Goal: Transaction & Acquisition: Purchase product/service

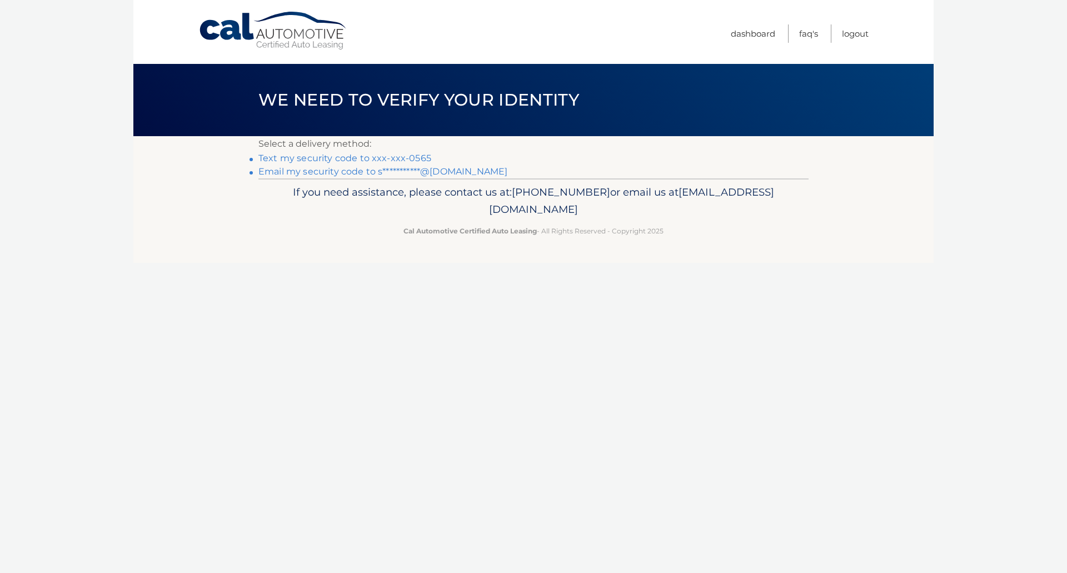
click at [329, 157] on link "Text my security code to xxx-xxx-0565" at bounding box center [345, 158] width 173 height 11
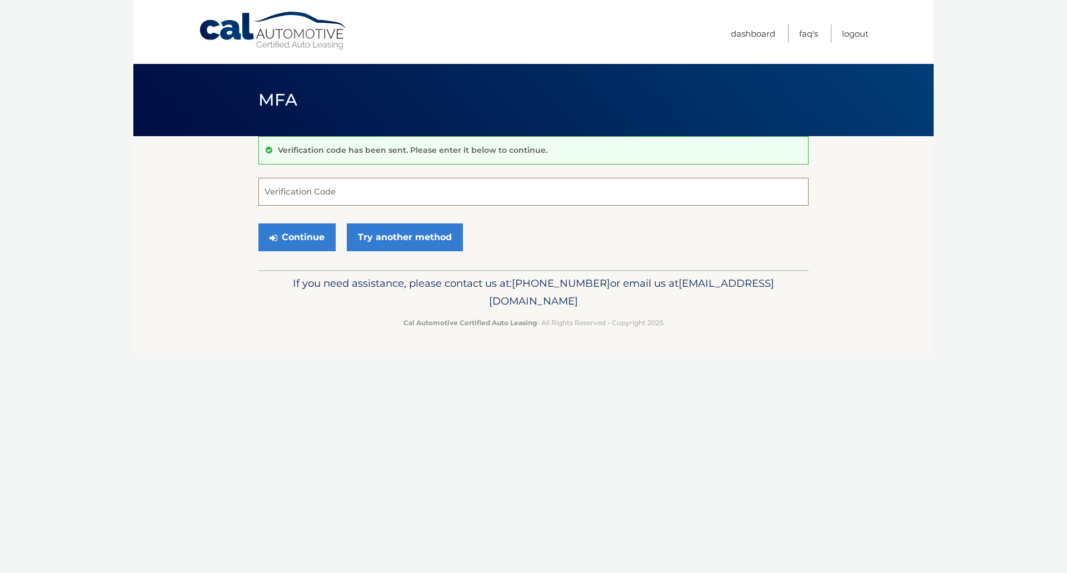
click at [398, 200] on input "Verification Code" at bounding box center [534, 192] width 550 height 28
type input "159881"
click at [294, 239] on button "Continue" at bounding box center [297, 237] width 77 height 28
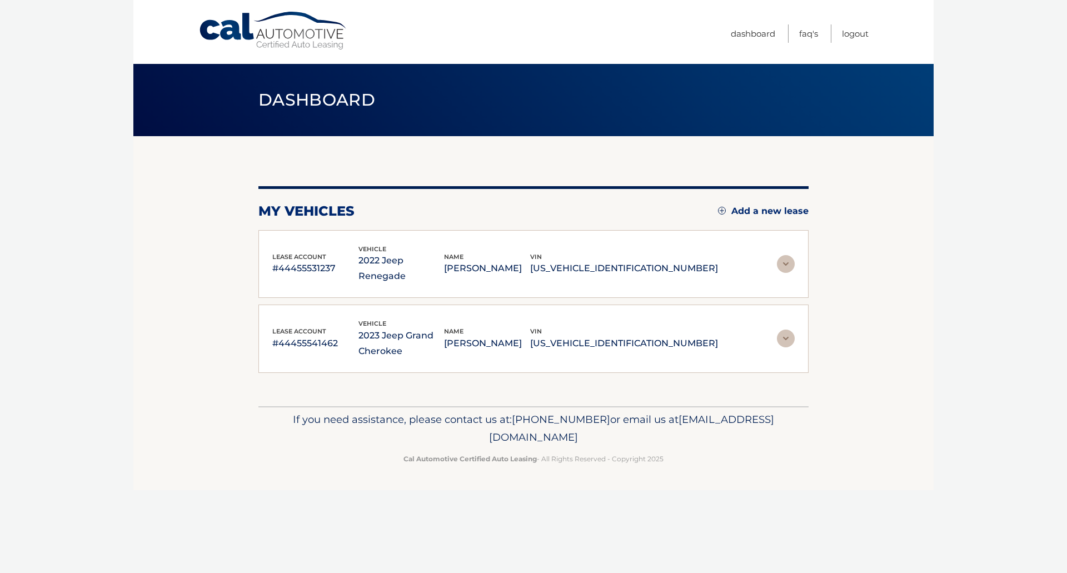
click at [787, 330] on img at bounding box center [786, 339] width 18 height 18
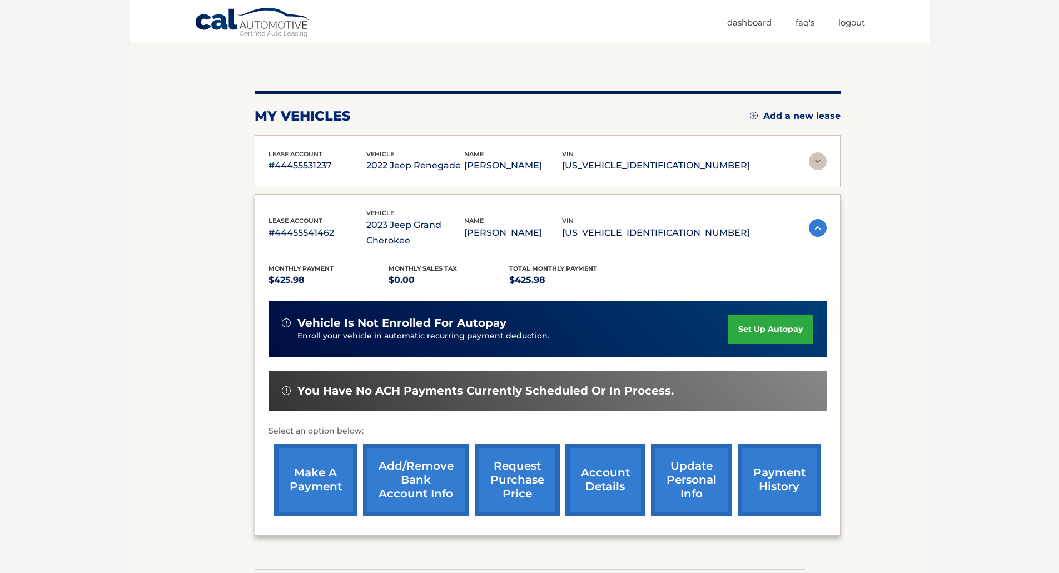
scroll to position [167, 0]
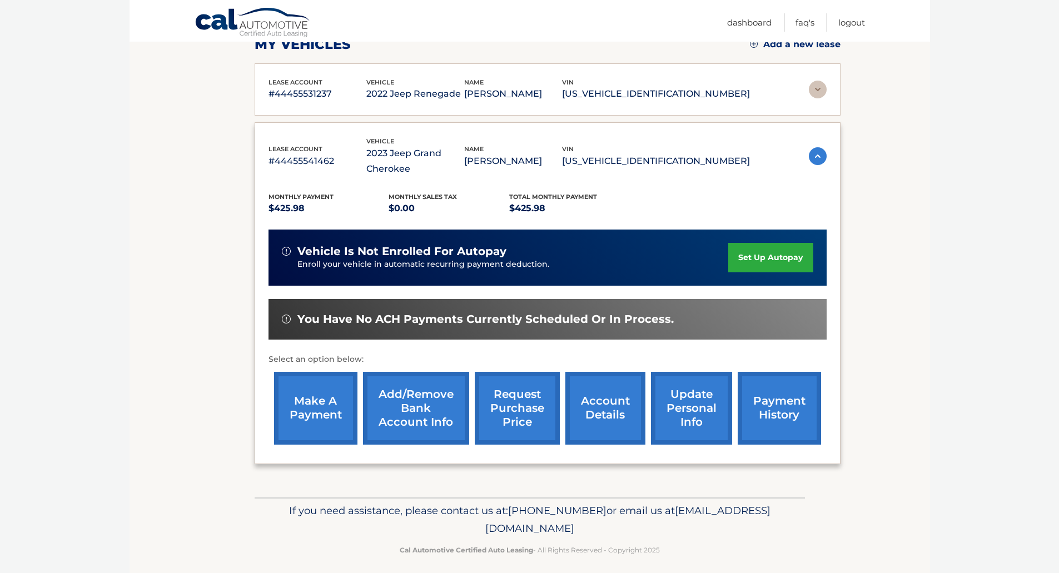
click at [314, 410] on link "make a payment" at bounding box center [315, 408] width 83 height 73
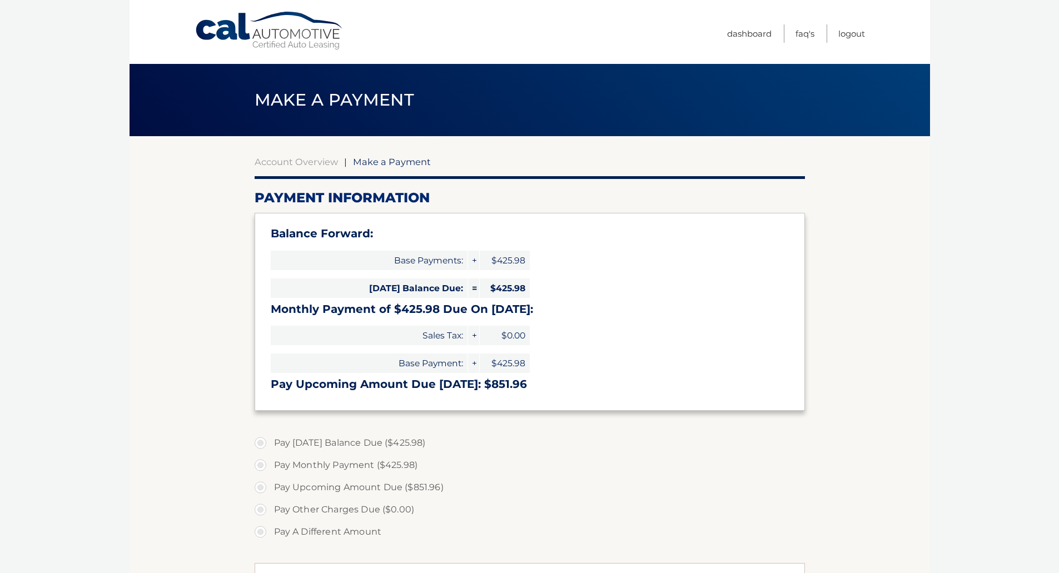
select select "YzI5ZjFhNDEtOTFlYy00ZTU5LTg4NmItMDMzZTVkYjdlNjVj"
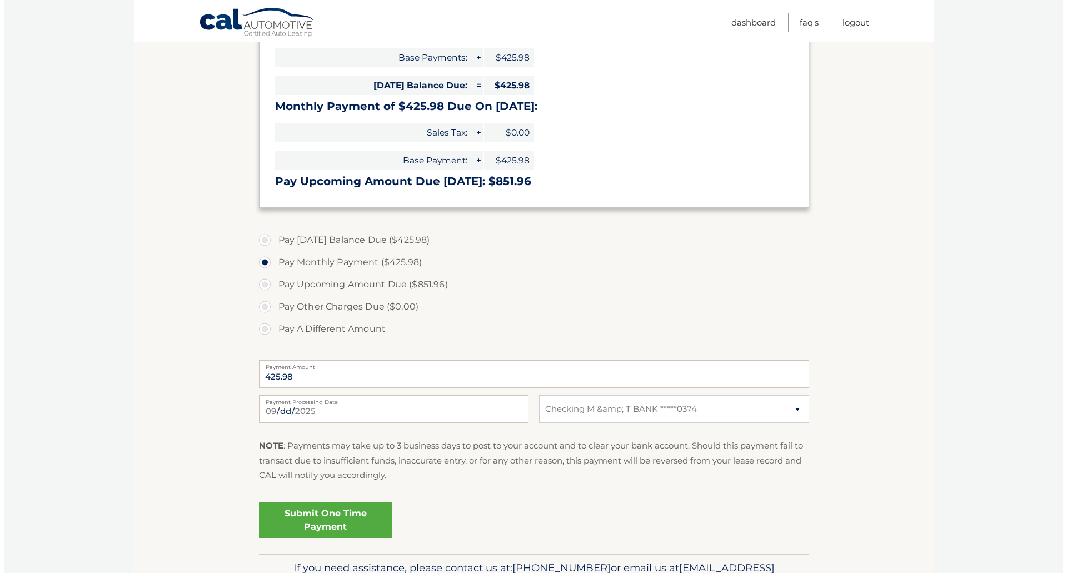
scroll to position [222, 0]
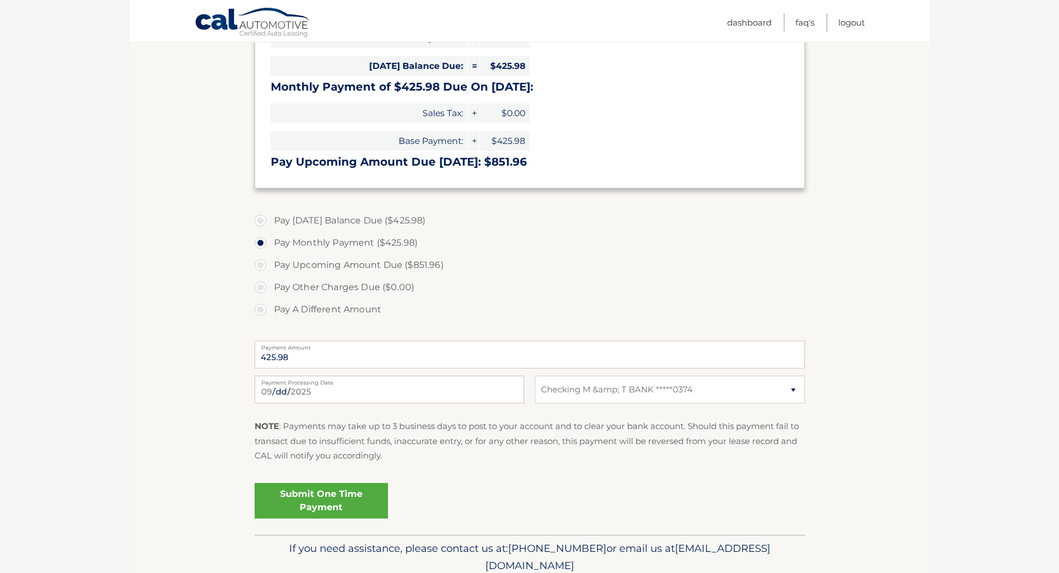
click at [367, 493] on link "Submit One Time Payment" at bounding box center [321, 501] width 133 height 36
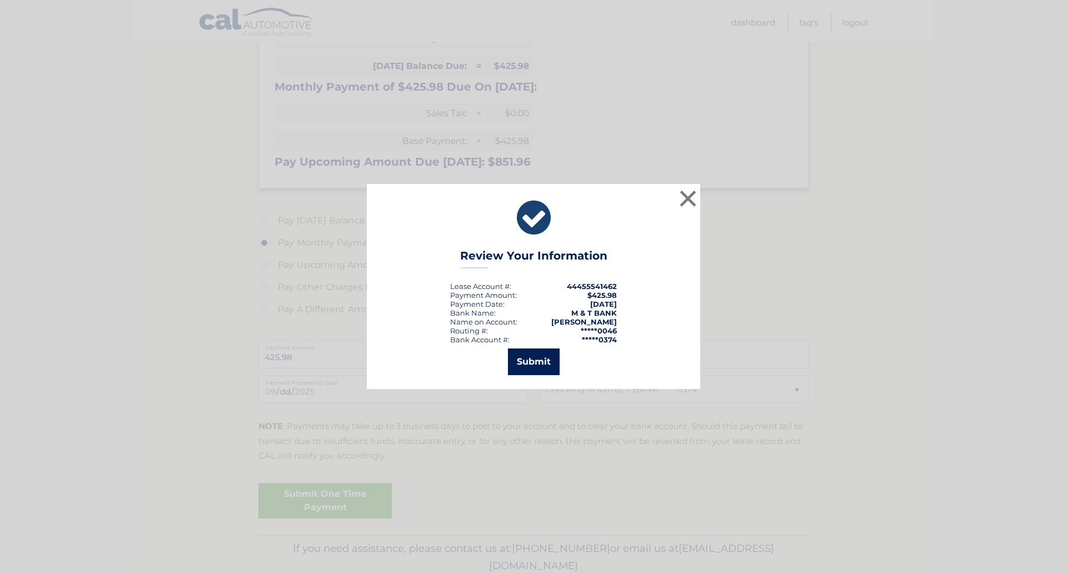
click at [542, 356] on button "Submit" at bounding box center [534, 362] width 52 height 27
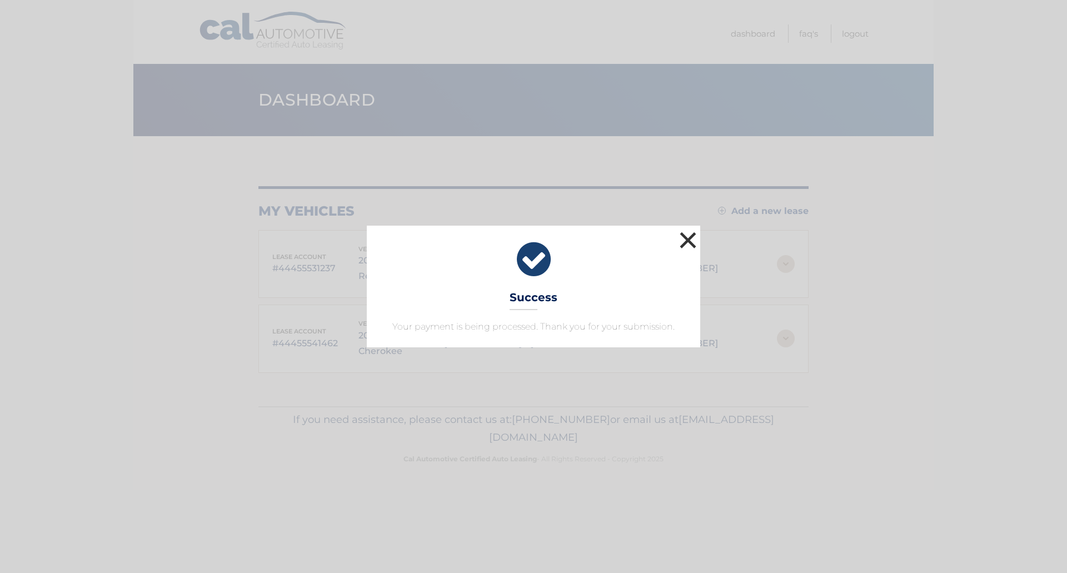
click at [687, 242] on button "×" at bounding box center [688, 240] width 22 height 22
